Goal: Check status: Check status

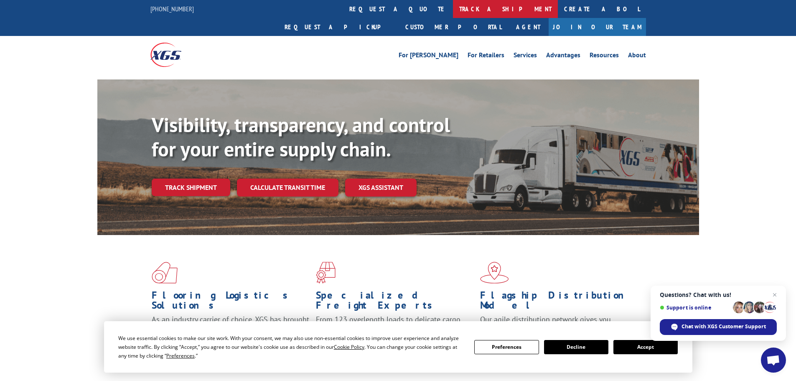
click at [453, 11] on link "track a shipment" at bounding box center [505, 9] width 105 height 18
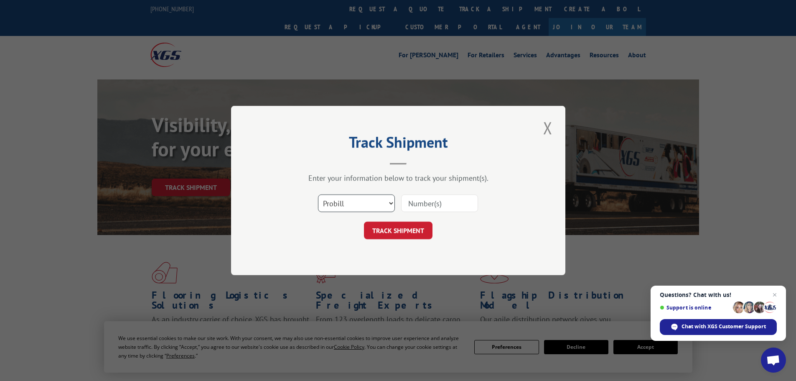
click at [391, 201] on select "Select category... Probill BOL PO" at bounding box center [356, 203] width 77 height 18
select select "bol"
click at [318, 194] on select "Select category... Probill BOL PO" at bounding box center [356, 203] width 77 height 18
paste input "410457"
type input "410457"
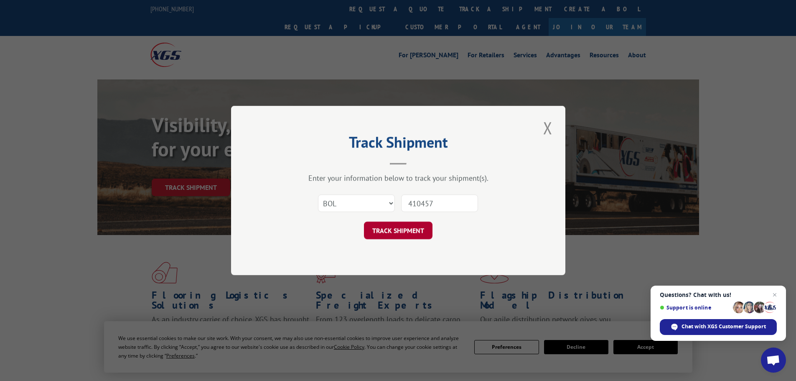
click at [400, 234] on button "TRACK SHIPMENT" at bounding box center [398, 231] width 69 height 18
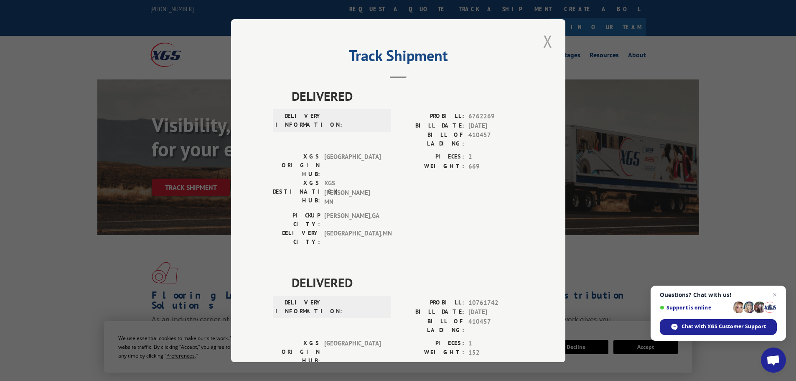
click at [543, 38] on button "Close modal" at bounding box center [548, 41] width 14 height 23
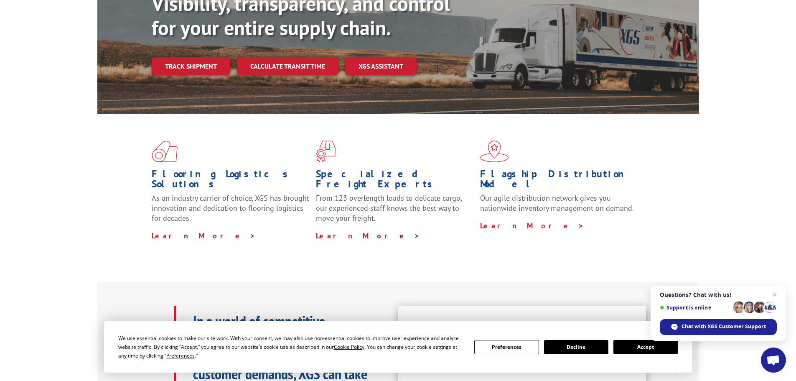
scroll to position [125, 0]
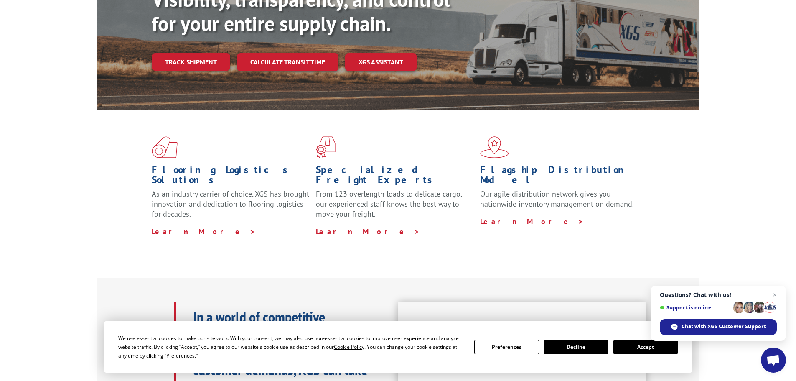
click at [645, 347] on button "Accept" at bounding box center [646, 347] width 64 height 14
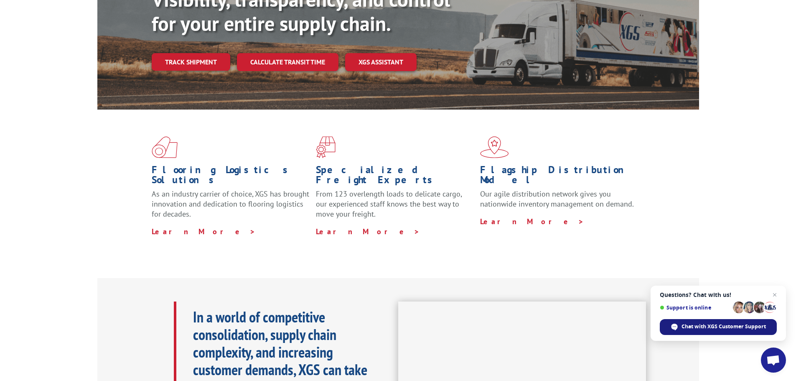
click at [685, 328] on span "Chat with XGS Customer Support" at bounding box center [724, 327] width 84 height 8
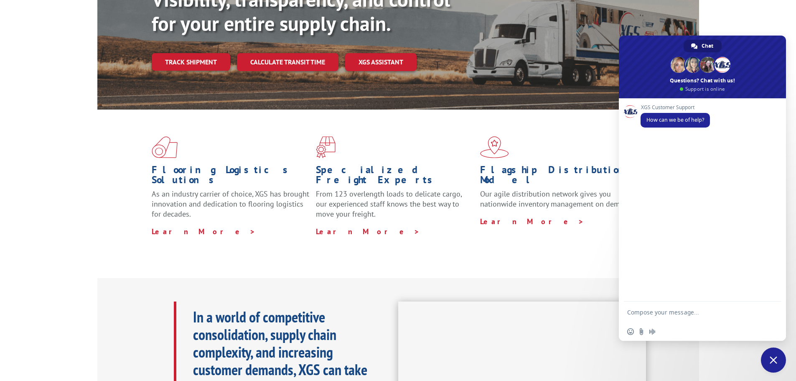
click at [642, 144] on div "XGS Customer Support How can we be of help?" at bounding box center [702, 199] width 167 height 203
click at [661, 315] on textarea "Compose your message..." at bounding box center [694, 311] width 134 height 21
type textarea "I need to submit a freight claim"
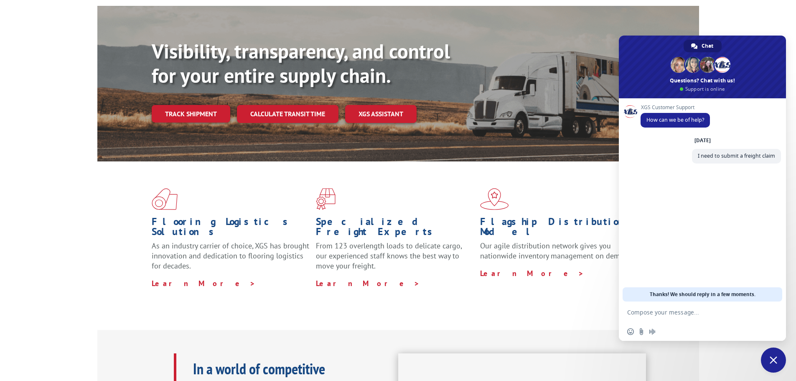
scroll to position [0, 0]
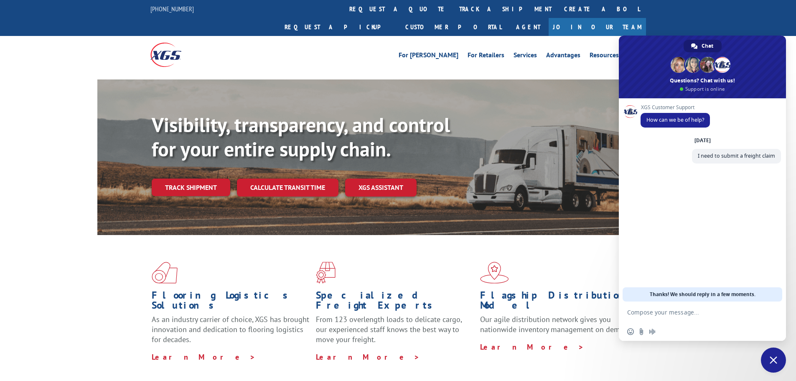
click at [767, 358] on span "Close chat" at bounding box center [773, 359] width 25 height 25
